Goal: Find specific page/section: Find specific page/section

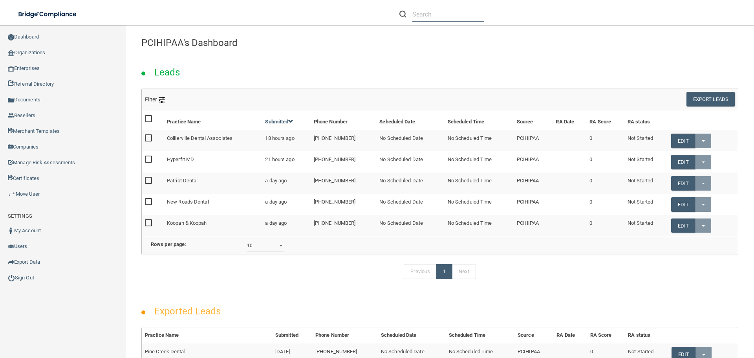
click at [426, 13] on input "text" at bounding box center [449, 14] width 72 height 15
paste input "[EMAIL_ADDRESS][DOMAIN_NAME]"
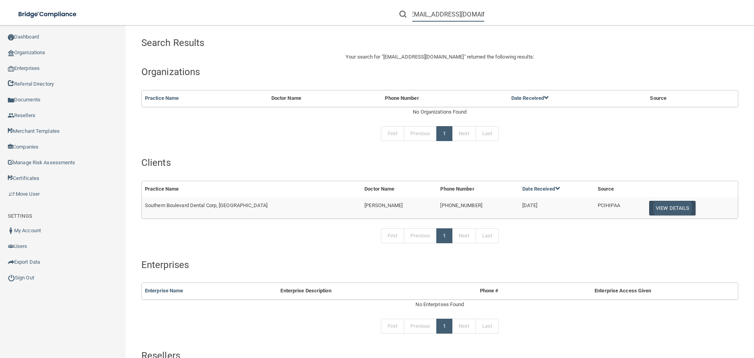
type input "[EMAIL_ADDRESS][DOMAIN_NAME]"
click at [650, 210] on button "View Details" at bounding box center [673, 208] width 46 height 15
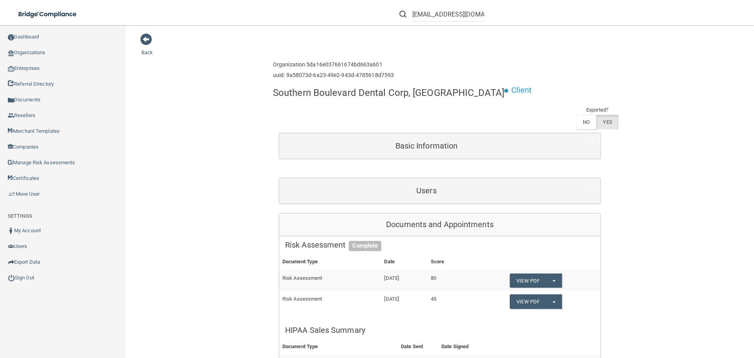
click at [411, 200] on div "Users" at bounding box center [439, 191] width 321 height 26
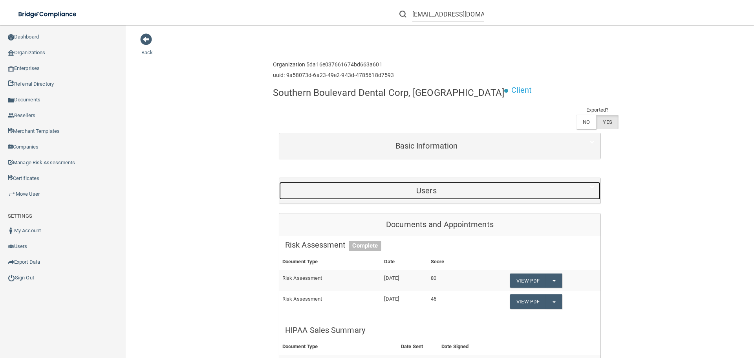
click at [418, 194] on h5 "Users" at bounding box center [426, 190] width 283 height 9
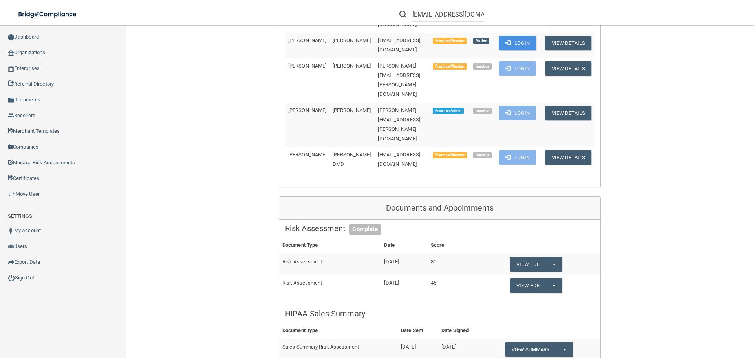
scroll to position [550, 0]
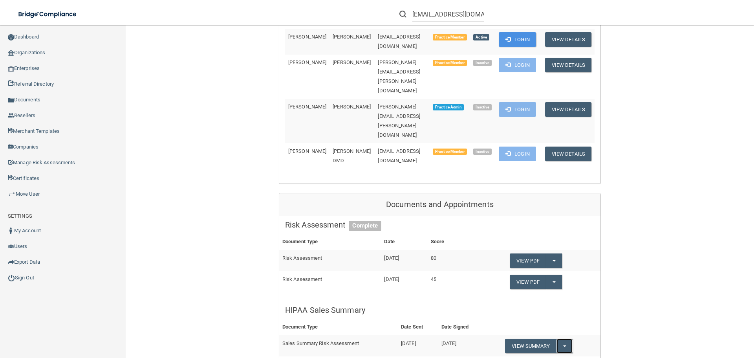
click at [563, 345] on span "button" at bounding box center [564, 346] width 3 height 2
click at [552, 356] on link "Download as PDF" at bounding box center [537, 362] width 65 height 12
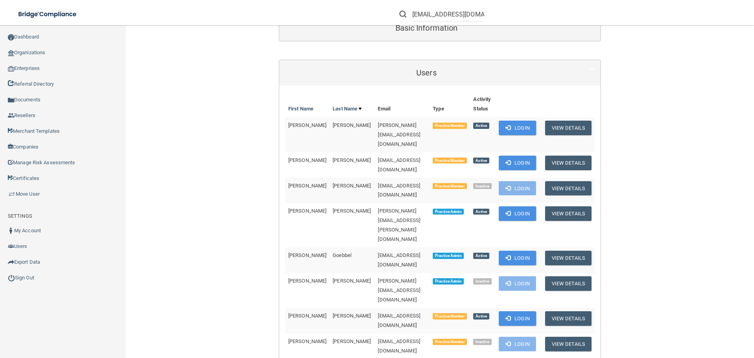
scroll to position [0, 0]
